Goal: Task Accomplishment & Management: Use online tool/utility

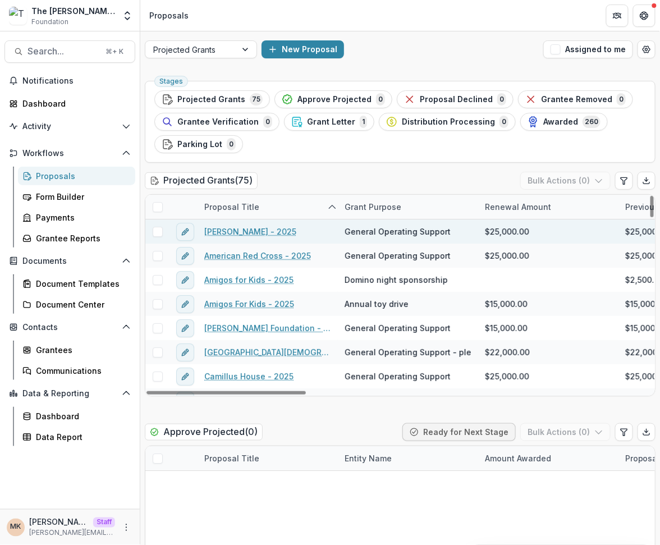
click at [246, 229] on link "Alina Lodge - 2025" at bounding box center [250, 232] width 92 height 12
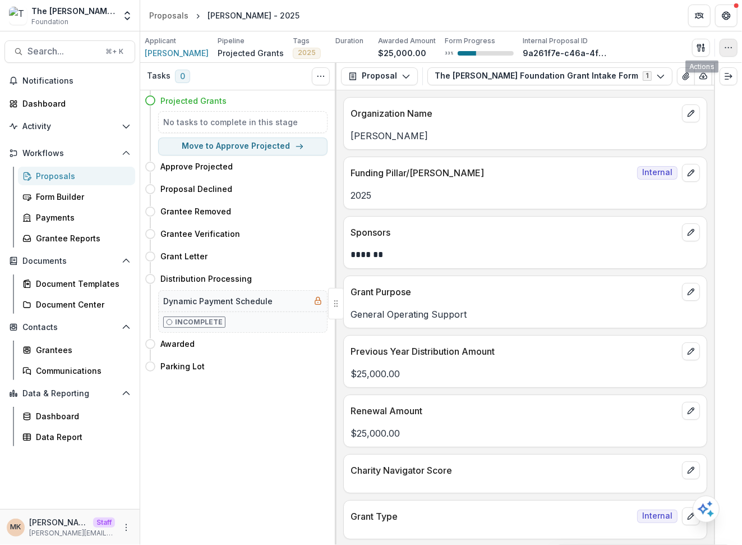
click at [725, 44] on icon "button" at bounding box center [728, 47] width 9 height 9
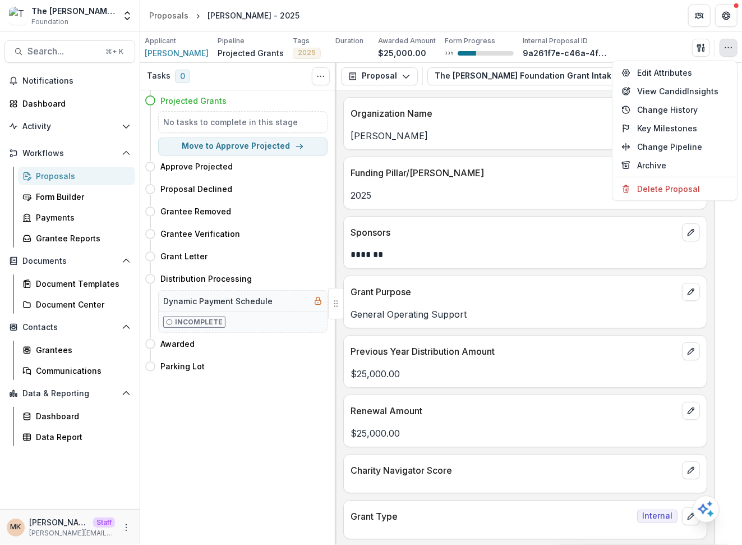
click at [597, 48] on div "Applicant Alina Lodge Pipeline Projected Grants Tags 2025 All tags 2025 Duratio…" at bounding box center [441, 47] width 593 height 23
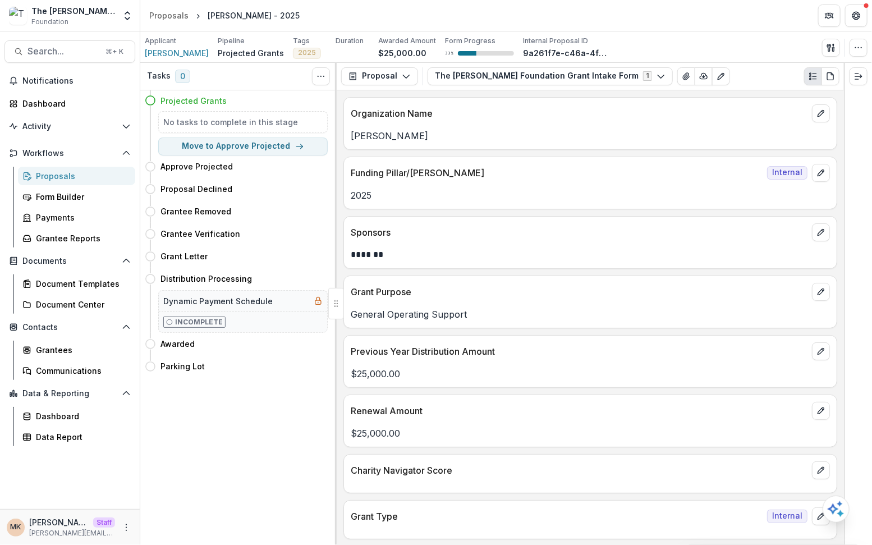
click at [723, 32] on div "Applicant Alina Lodge Pipeline Projected Grants Tags 2025 All tags 2025 Duratio…" at bounding box center [505, 46] width 731 height 31
click at [860, 57] on div "Applicant Alina Lodge Pipeline Projected Grants Tags 2025 All tags 2025 Duratio…" at bounding box center [506, 47] width 723 height 23
click at [859, 55] on button "button" at bounding box center [858, 48] width 18 height 18
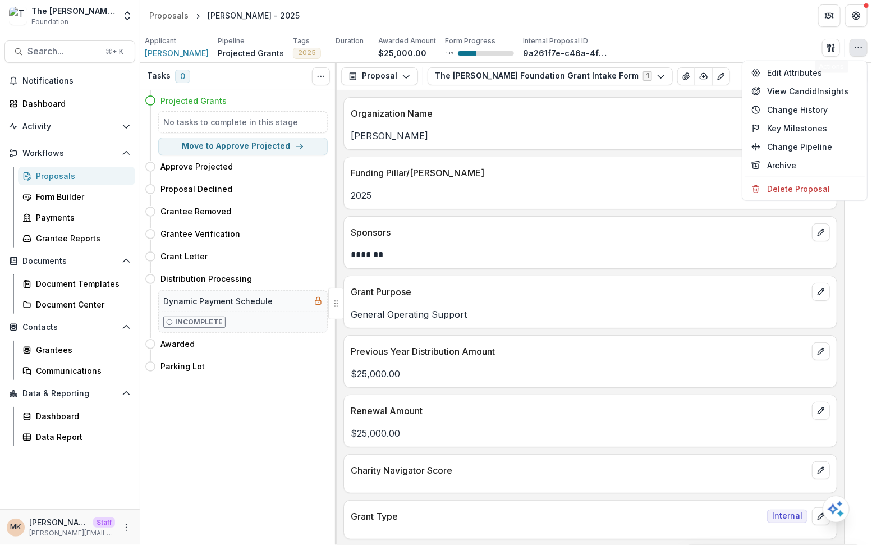
click at [749, 46] on div "Applicant Alina Lodge Pipeline Projected Grants Tags 2025 All tags 2025 Duratio…" at bounding box center [506, 47] width 723 height 23
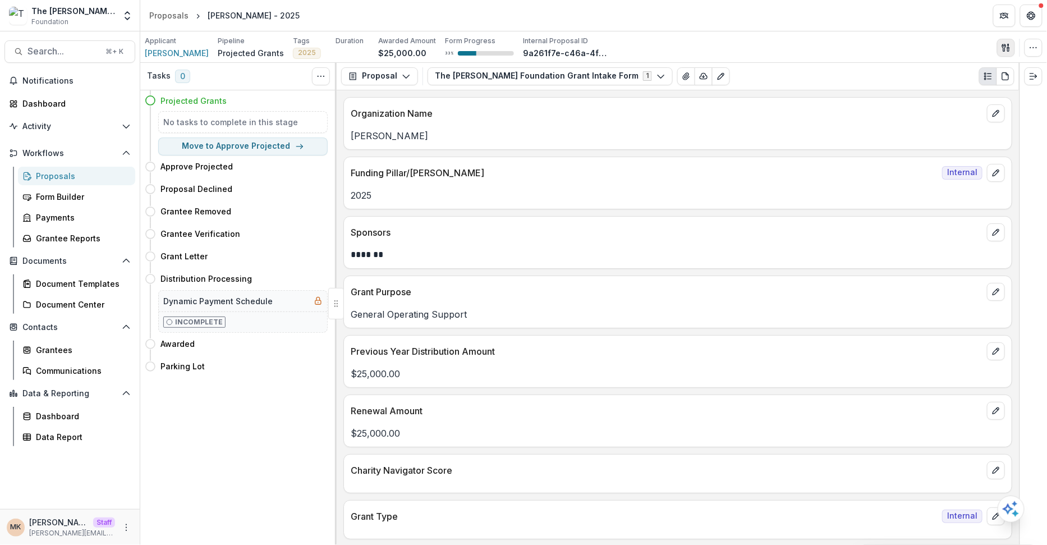
click at [1003, 47] on icon "button" at bounding box center [1004, 47] width 4 height 7
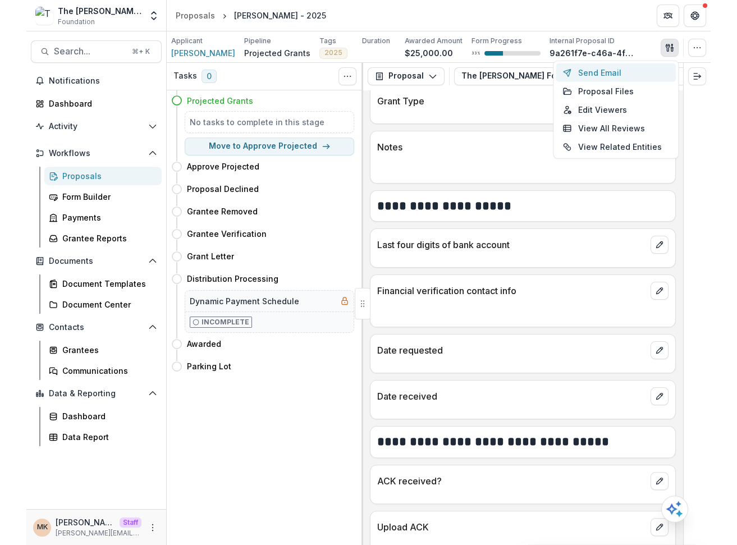
scroll to position [533, 0]
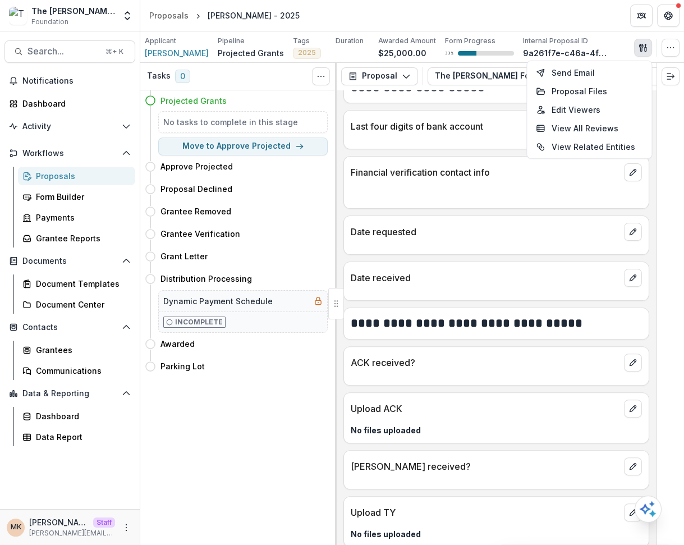
click at [410, 188] on p at bounding box center [496, 194] width 291 height 13
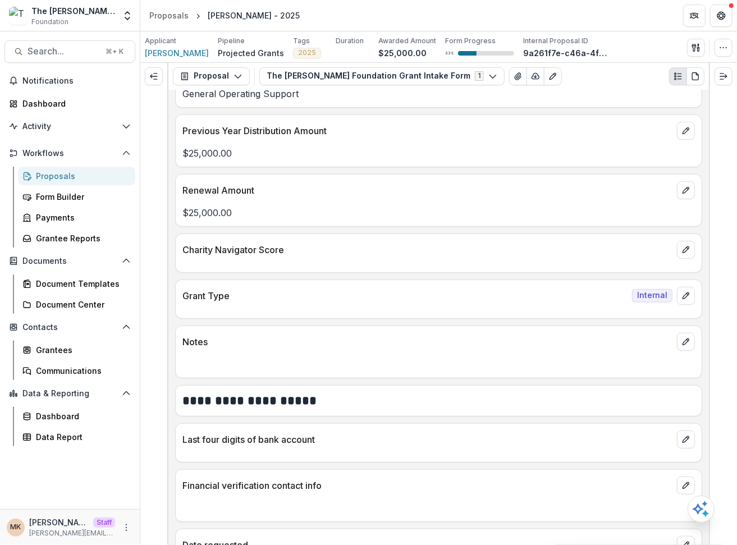
scroll to position [0, 0]
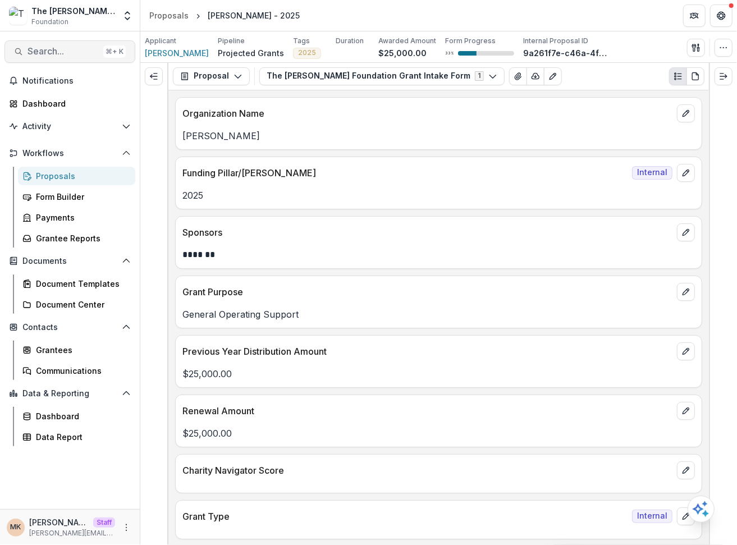
click at [33, 51] on span "Search..." at bounding box center [62, 51] width 71 height 11
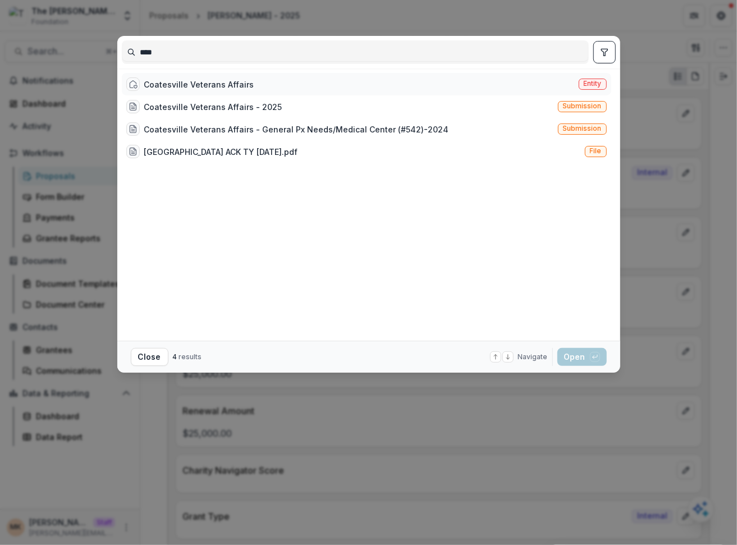
type input "****"
click at [347, 85] on div "Coatesville Veterans Affairs Entity" at bounding box center [366, 84] width 489 height 22
click at [583, 85] on span "Entity" at bounding box center [592, 84] width 18 height 8
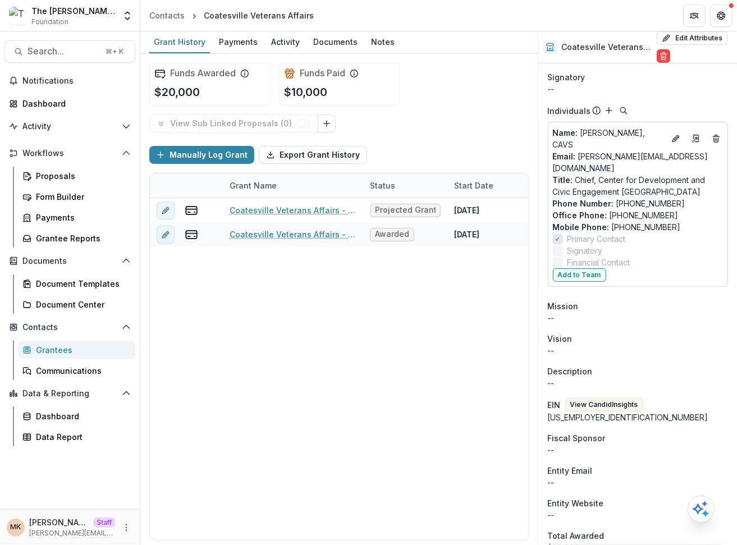
scroll to position [424, 0]
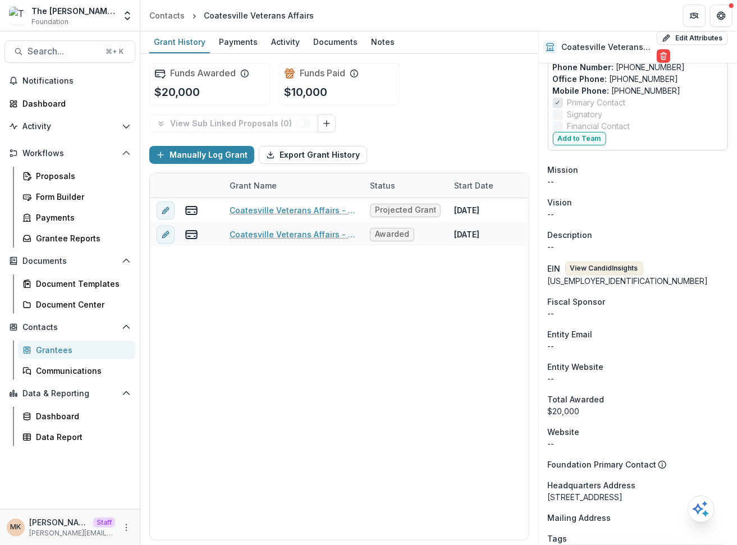
click at [620, 261] on button "View Candid Insights" at bounding box center [604, 267] width 78 height 13
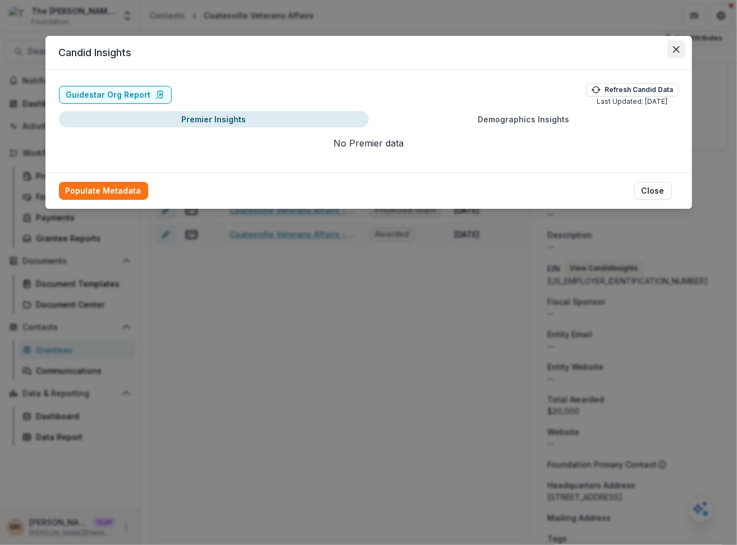
click at [674, 51] on icon "Close" at bounding box center [676, 49] width 7 height 7
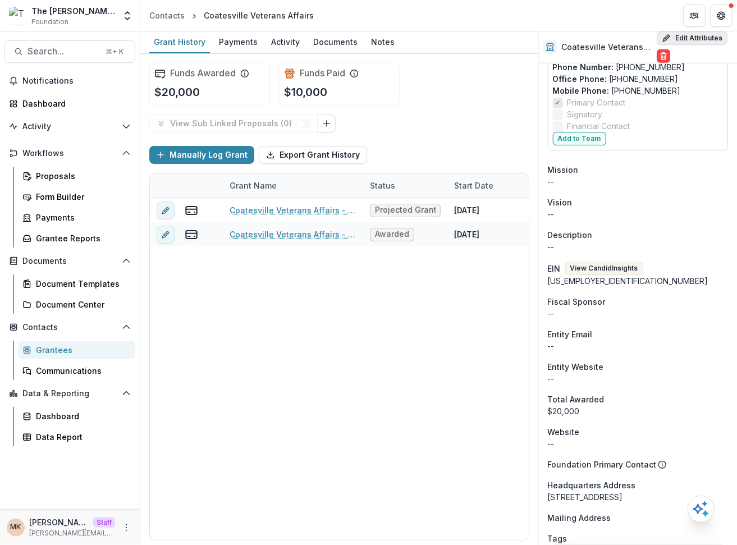
click at [684, 42] on button "Edit Attributes" at bounding box center [691, 37] width 71 height 13
select select
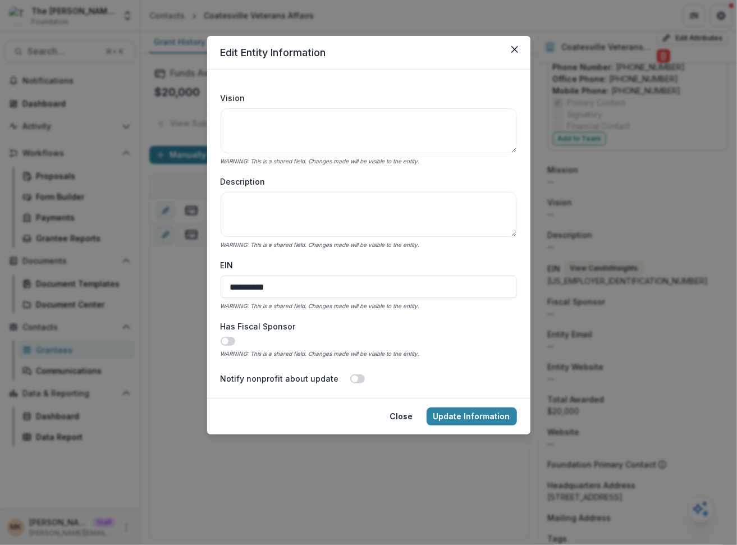
scroll to position [331, 0]
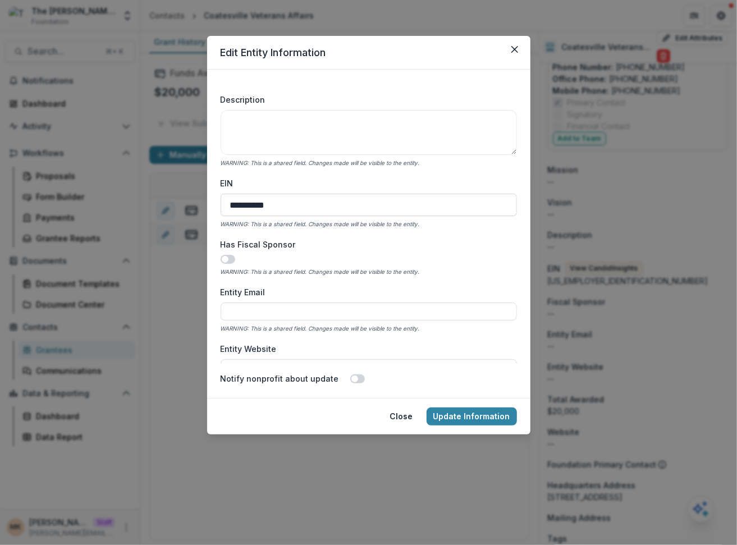
click at [243, 207] on input "**********" at bounding box center [368, 205] width 296 height 22
type input "**********"
click at [467, 418] on button "Update Information" at bounding box center [471, 416] width 90 height 18
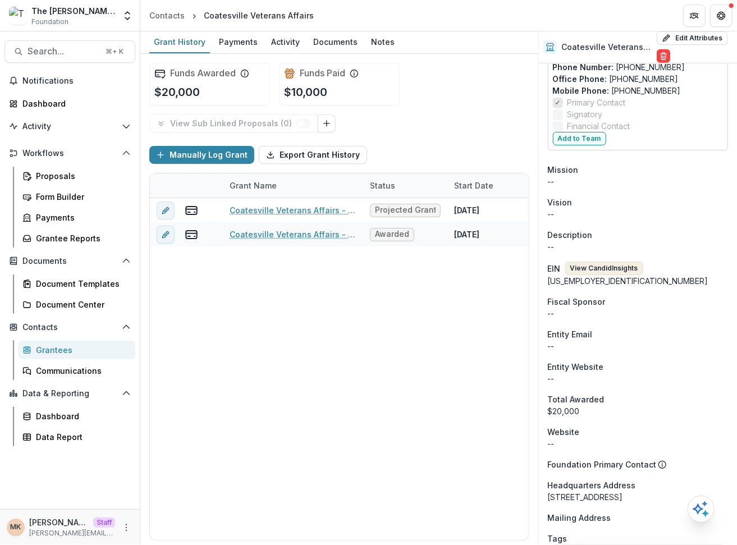
click at [628, 261] on button "View Candid Insights" at bounding box center [604, 267] width 78 height 13
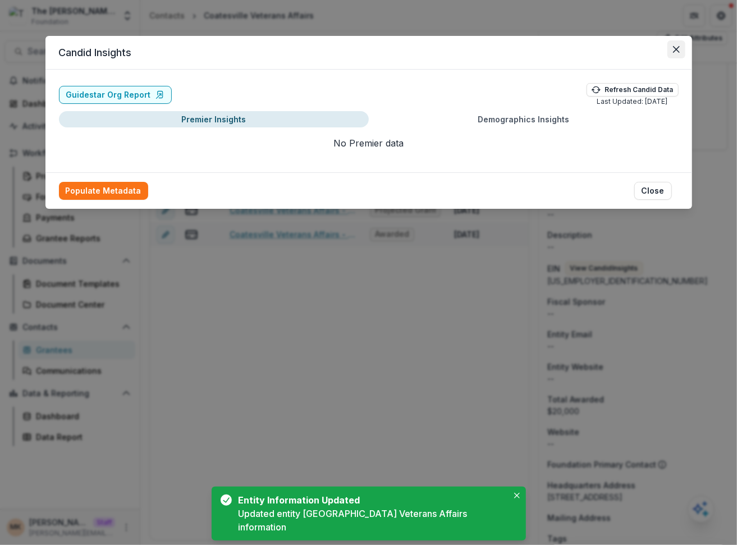
click at [681, 50] on button "Close" at bounding box center [676, 49] width 18 height 18
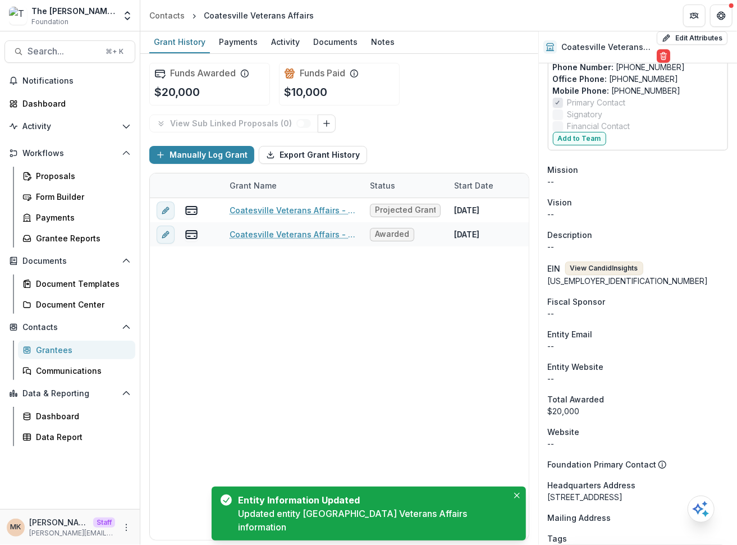
click at [600, 261] on button "View Candid Insights" at bounding box center [604, 267] width 78 height 13
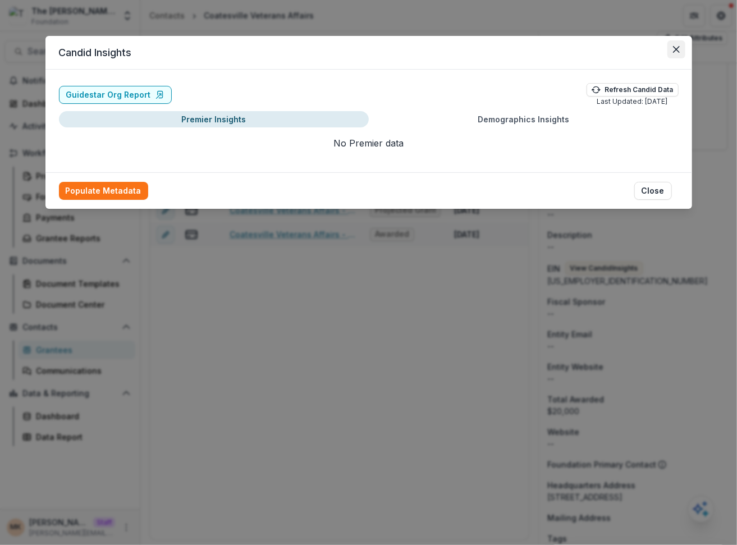
click at [670, 57] on button "Close" at bounding box center [676, 49] width 18 height 18
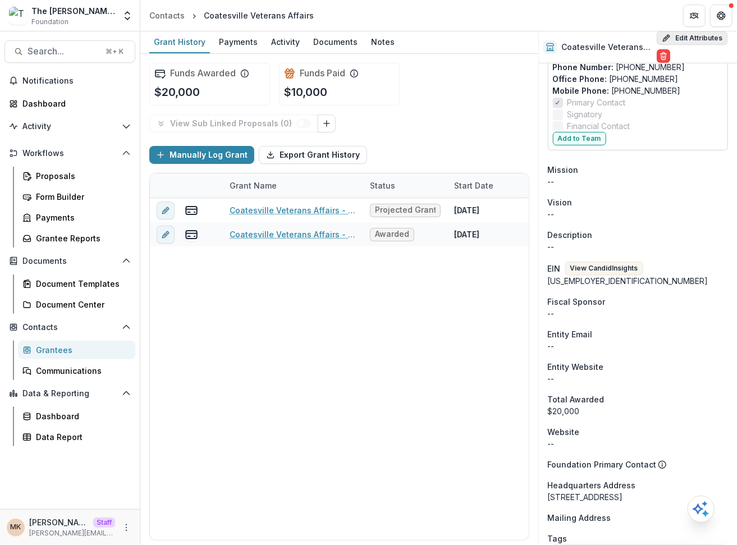
click at [688, 32] on button "Edit Attributes" at bounding box center [691, 37] width 71 height 13
select select
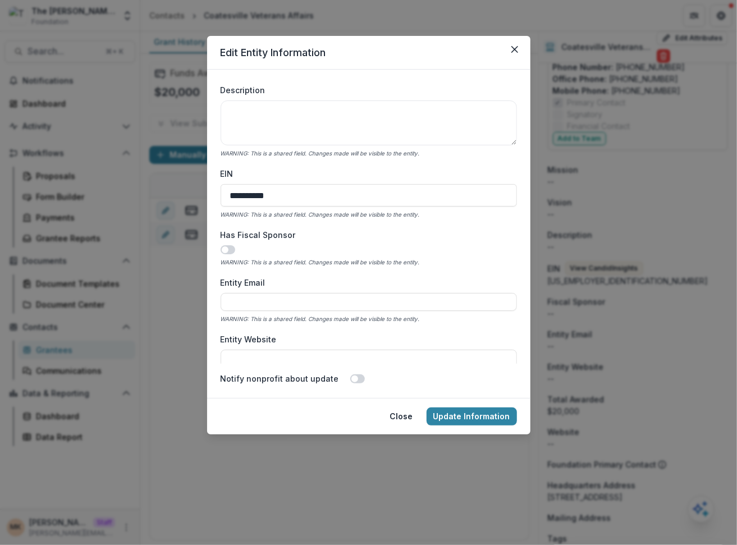
scroll to position [341, 0]
click at [229, 199] on input "**********" at bounding box center [368, 195] width 296 height 22
click at [277, 196] on input "**********" at bounding box center [368, 195] width 296 height 22
type input "**********"
click at [463, 419] on button "Update Information" at bounding box center [471, 416] width 90 height 18
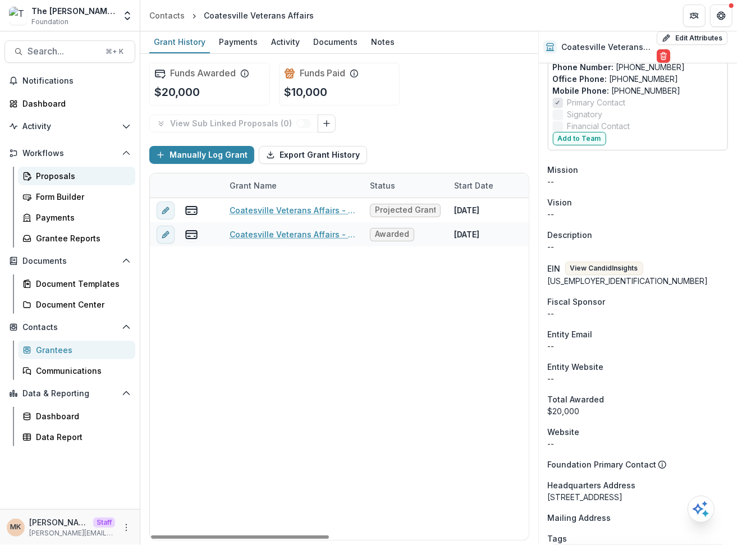
click at [73, 171] on div "Proposals" at bounding box center [81, 176] width 90 height 12
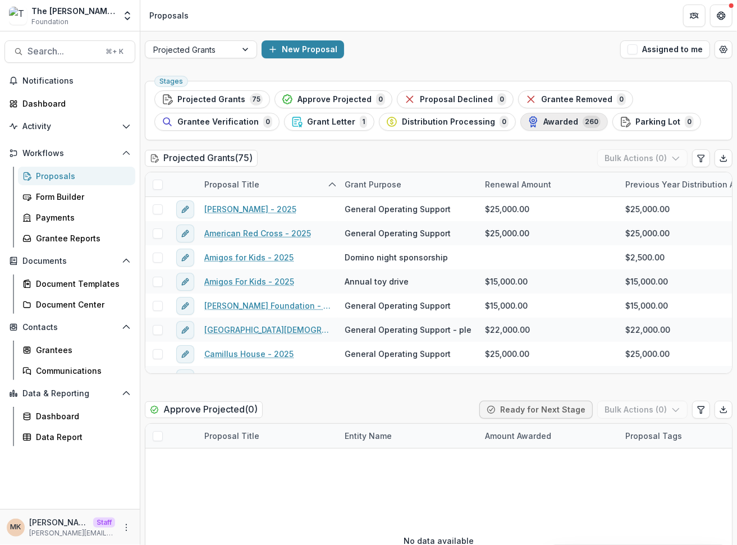
click at [543, 123] on span "Awarded" at bounding box center [560, 122] width 35 height 10
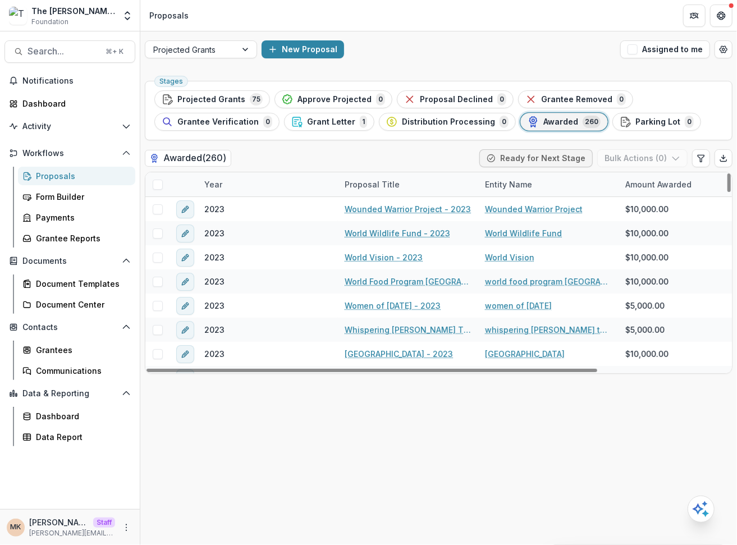
click at [220, 179] on div "Year" at bounding box center [212, 184] width 31 height 12
click at [232, 201] on input at bounding box center [267, 209] width 134 height 18
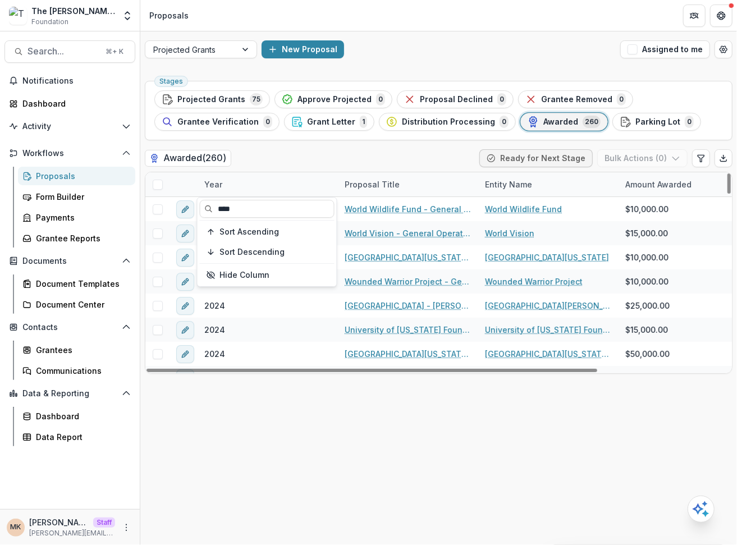
type input "****"
click at [397, 157] on div "Awarded ( 260 ) Ready for Next Stage Bulk Actions ( 0 )" at bounding box center [438, 160] width 587 height 22
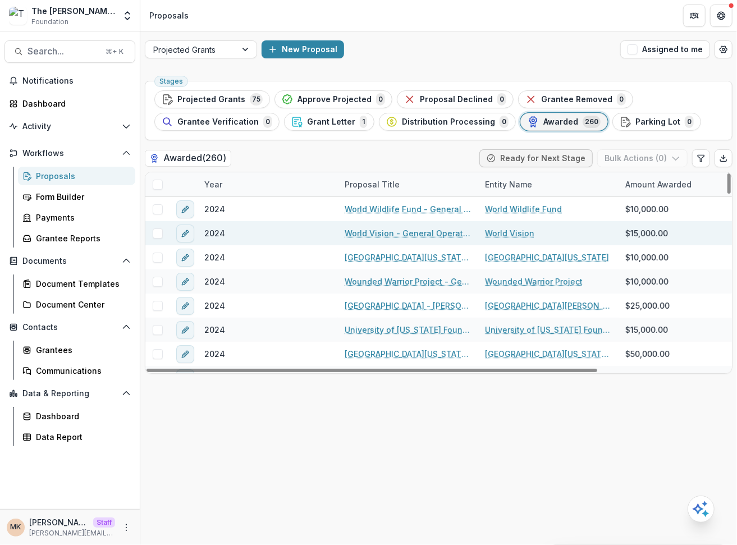
click at [381, 234] on link "World Vision - General Operating Support-2024" at bounding box center [407, 233] width 127 height 12
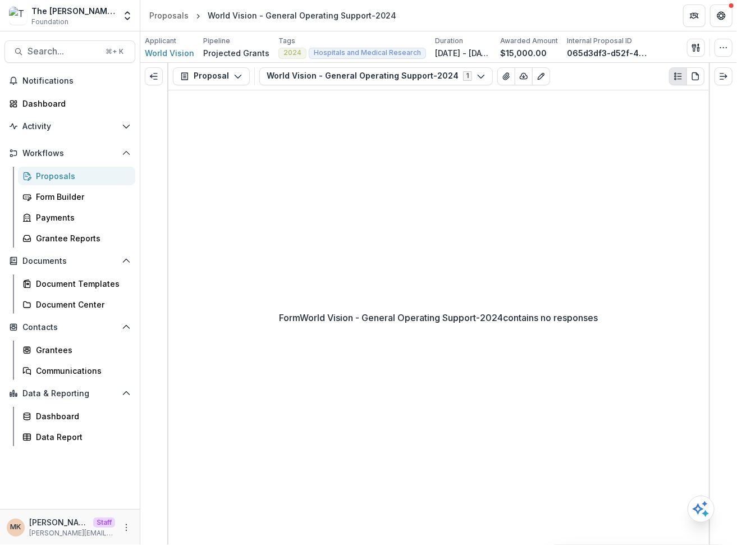
click at [53, 178] on div "Proposals" at bounding box center [81, 176] width 90 height 12
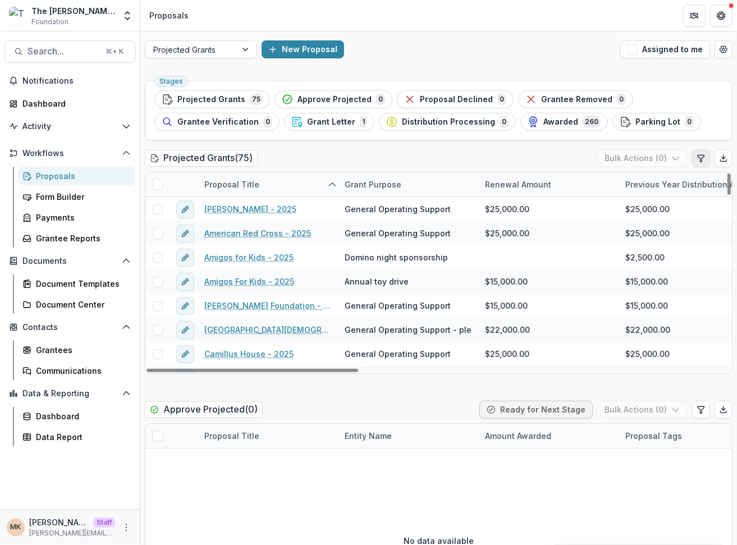
click at [698, 162] on icon "Edit table settings" at bounding box center [700, 158] width 9 height 9
select select "******"
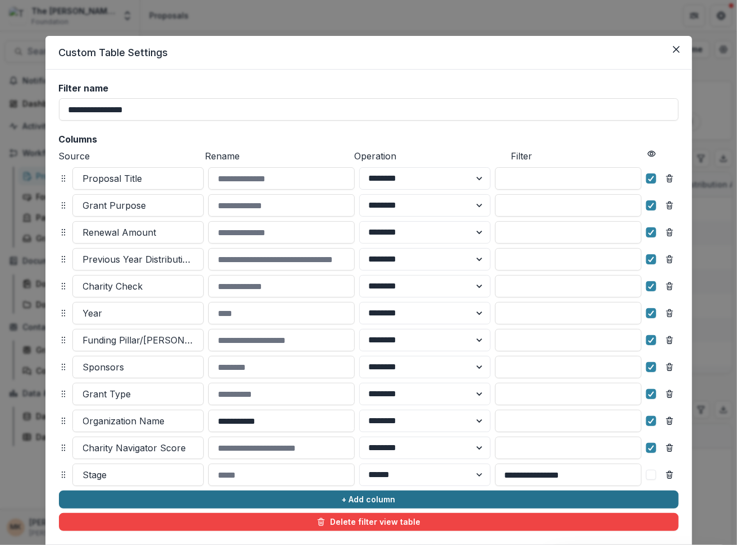
click at [117, 499] on button "+ Add column" at bounding box center [368, 499] width 619 height 18
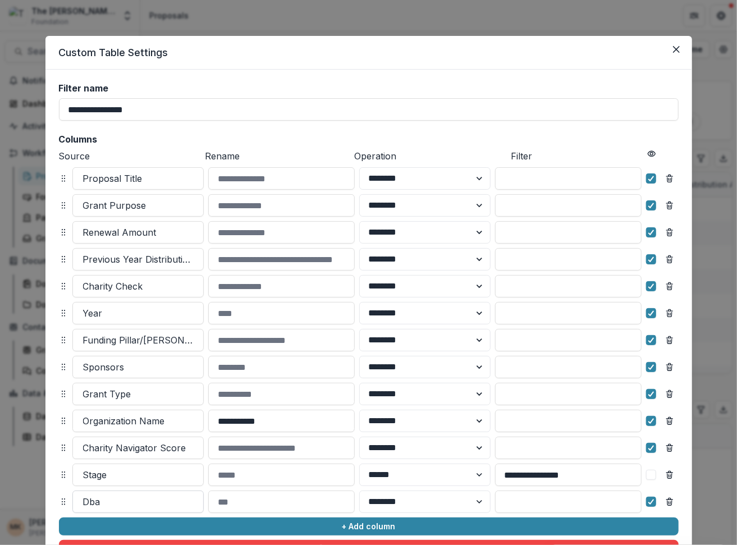
click at [117, 503] on div at bounding box center [138, 502] width 110 height 16
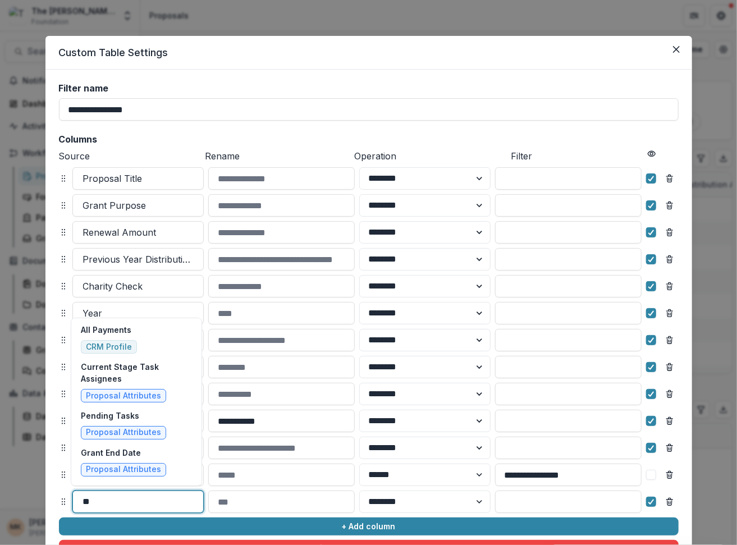
type input "*"
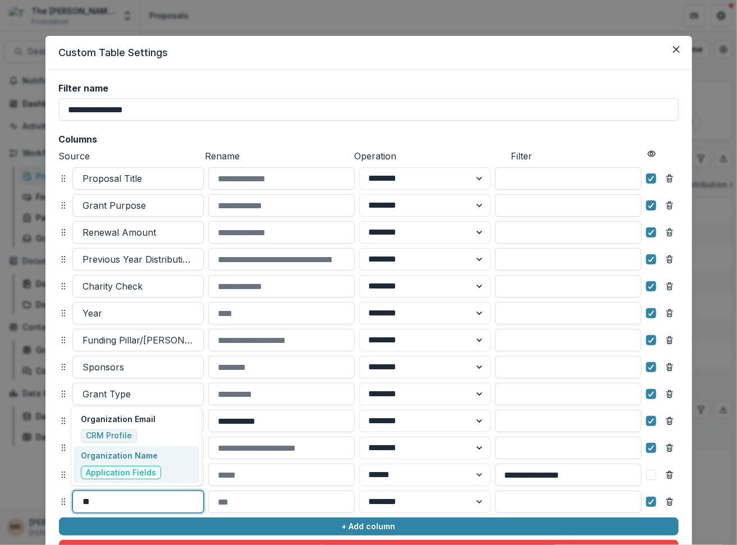
type input "*"
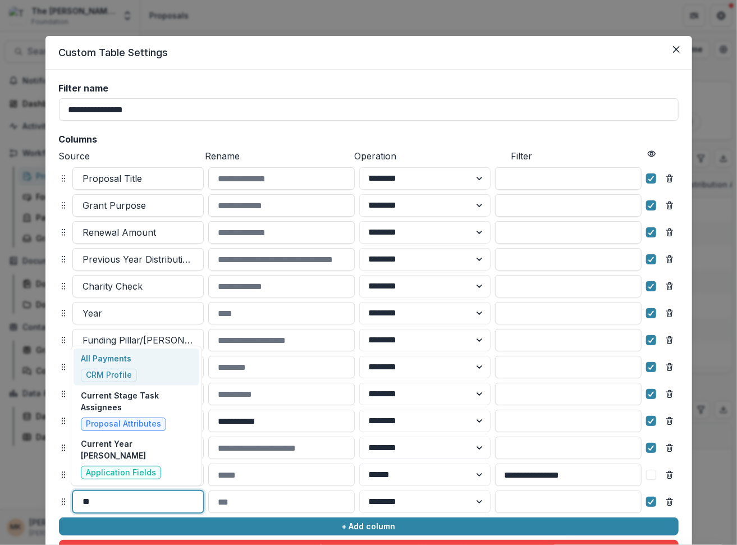
type input "*"
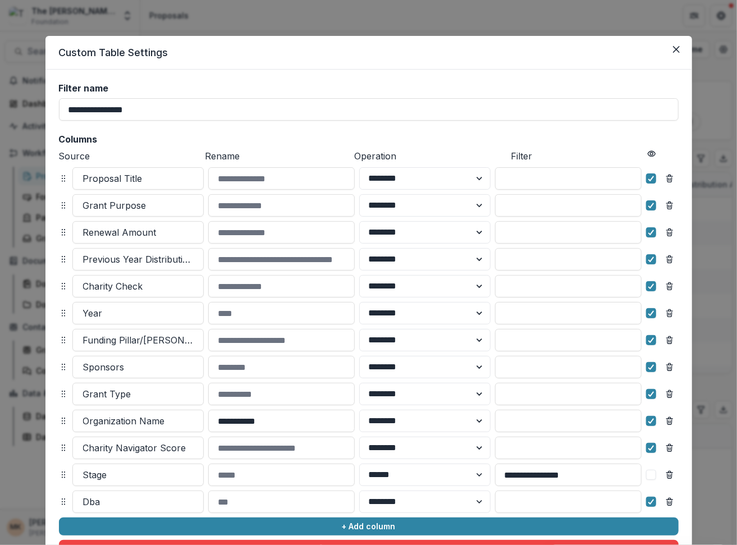
click at [265, 121] on div "**********" at bounding box center [368, 320] width 619 height 475
click at [112, 498] on div at bounding box center [138, 502] width 110 height 16
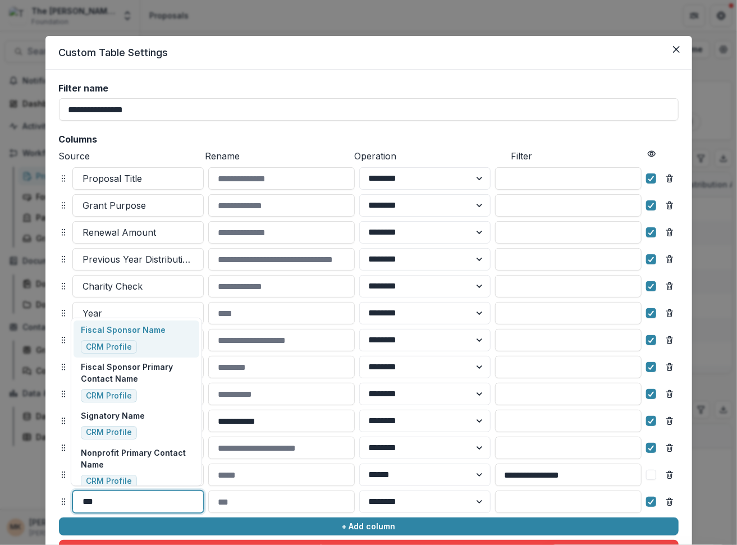
type input "****"
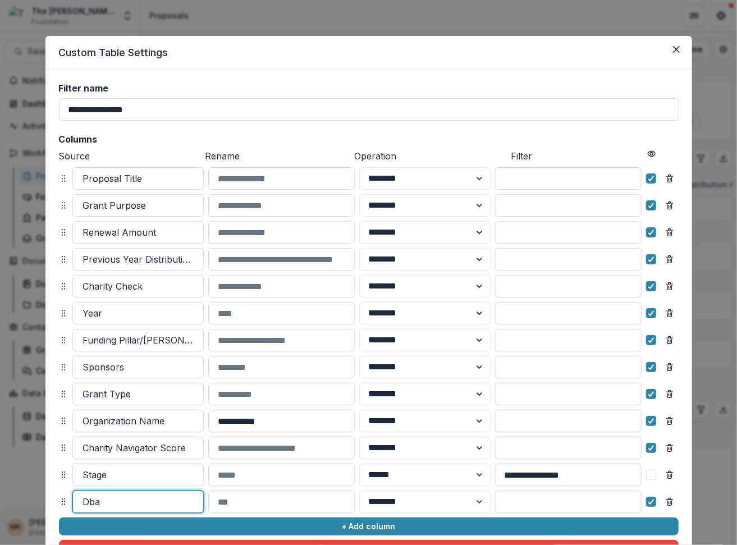
drag, startPoint x: 124, startPoint y: 504, endPoint x: 79, endPoint y: 503, distance: 45.5
click at [79, 503] on div "Dba" at bounding box center [138, 502] width 130 height 18
click at [669, 500] on icon "Remove column" at bounding box center [669, 501] width 9 height 9
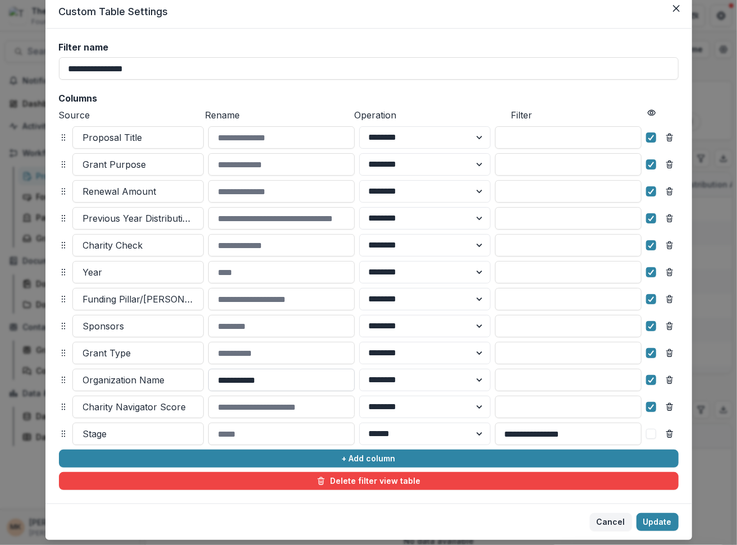
scroll to position [65, 0]
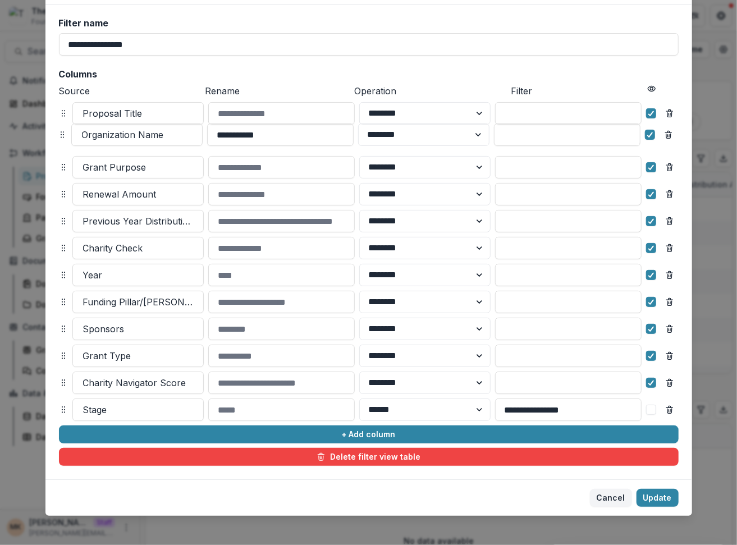
drag, startPoint x: 60, startPoint y: 356, endPoint x: 57, endPoint y: 136, distance: 219.9
click at [58, 136] on icon at bounding box center [62, 134] width 9 height 9
click at [666, 494] on button "Update" at bounding box center [657, 498] width 42 height 18
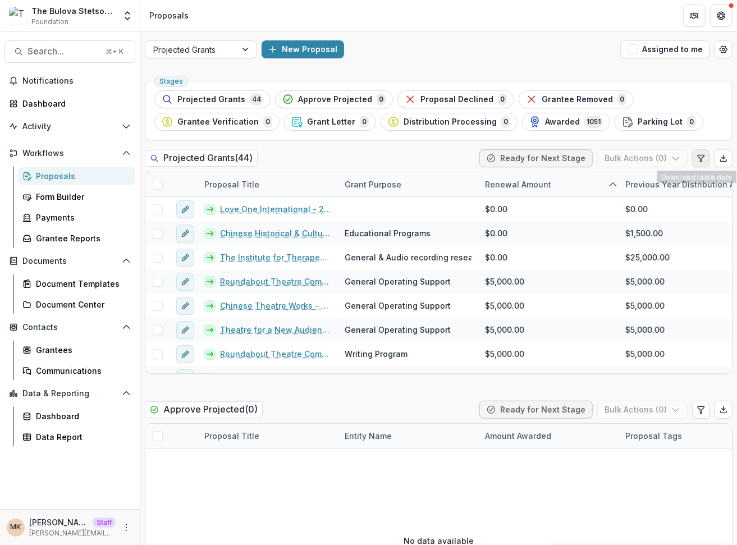
click at [697, 155] on icon "Edit table settings" at bounding box center [700, 158] width 6 height 7
select select "******"
drag, startPoint x: 61, startPoint y: 449, endPoint x: 56, endPoint y: 202, distance: 246.9
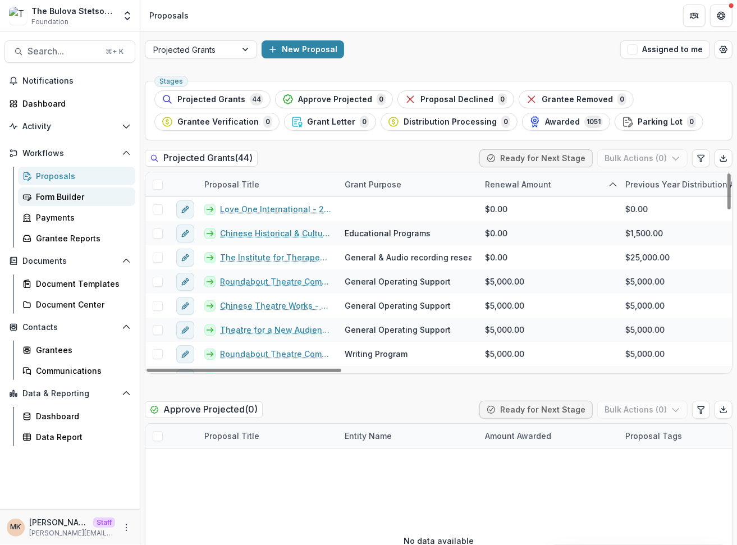
click at [77, 199] on div "Form Builder" at bounding box center [81, 197] width 90 height 12
